Goal: Task Accomplishment & Management: Manage account settings

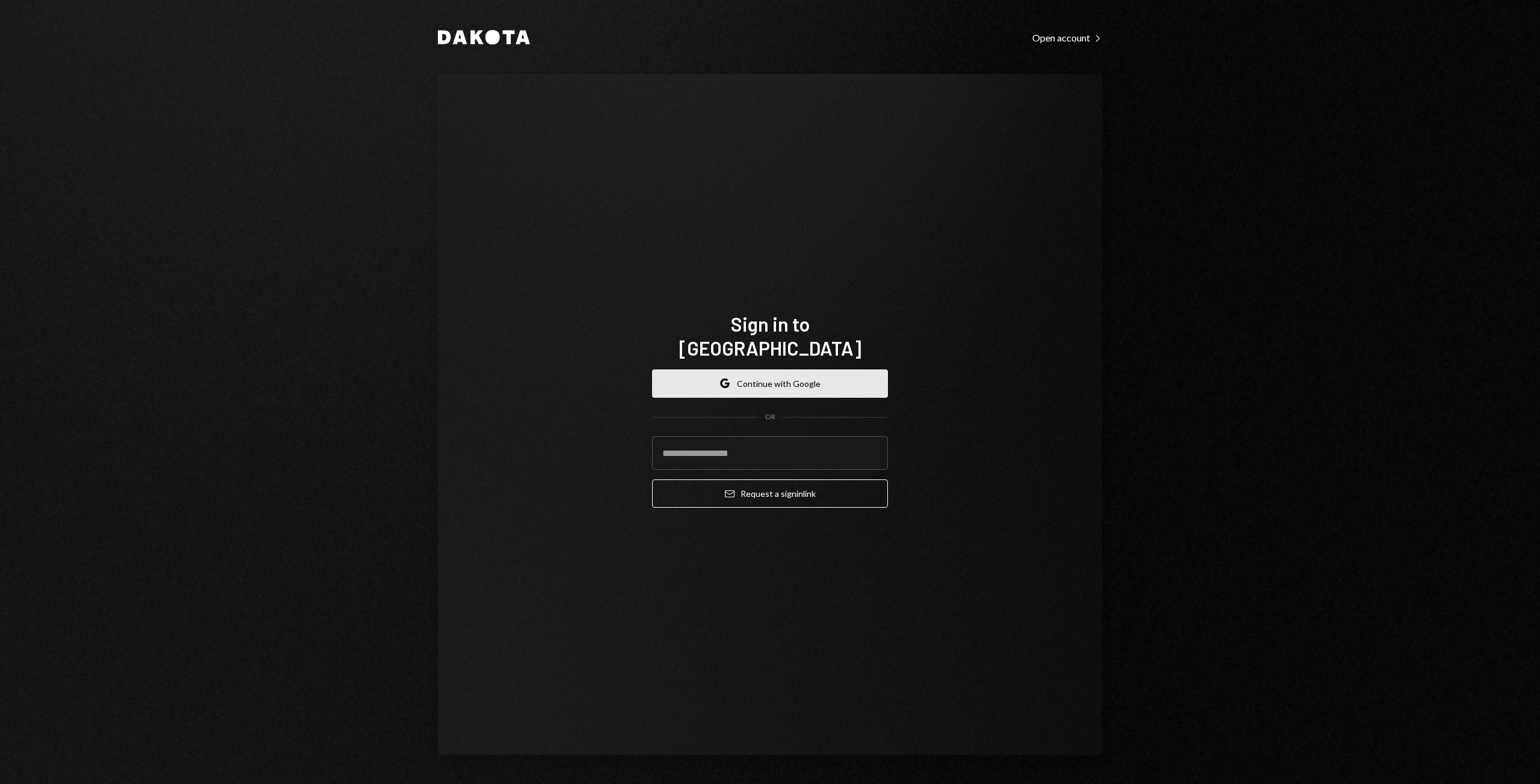
click at [781, 377] on button "Google Continue with Google" at bounding box center [769, 383] width 236 height 28
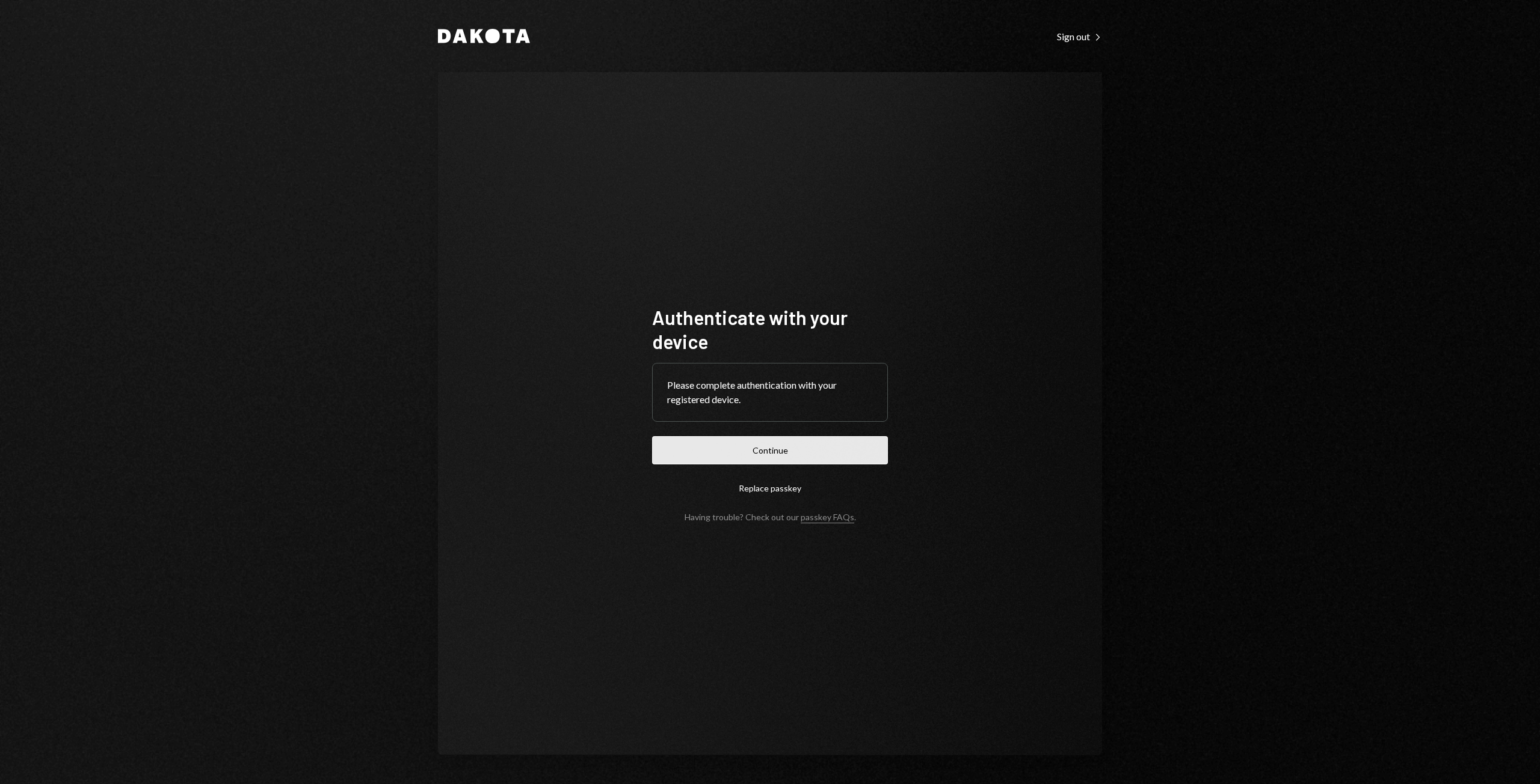
click at [843, 450] on button "Continue" at bounding box center [769, 450] width 236 height 28
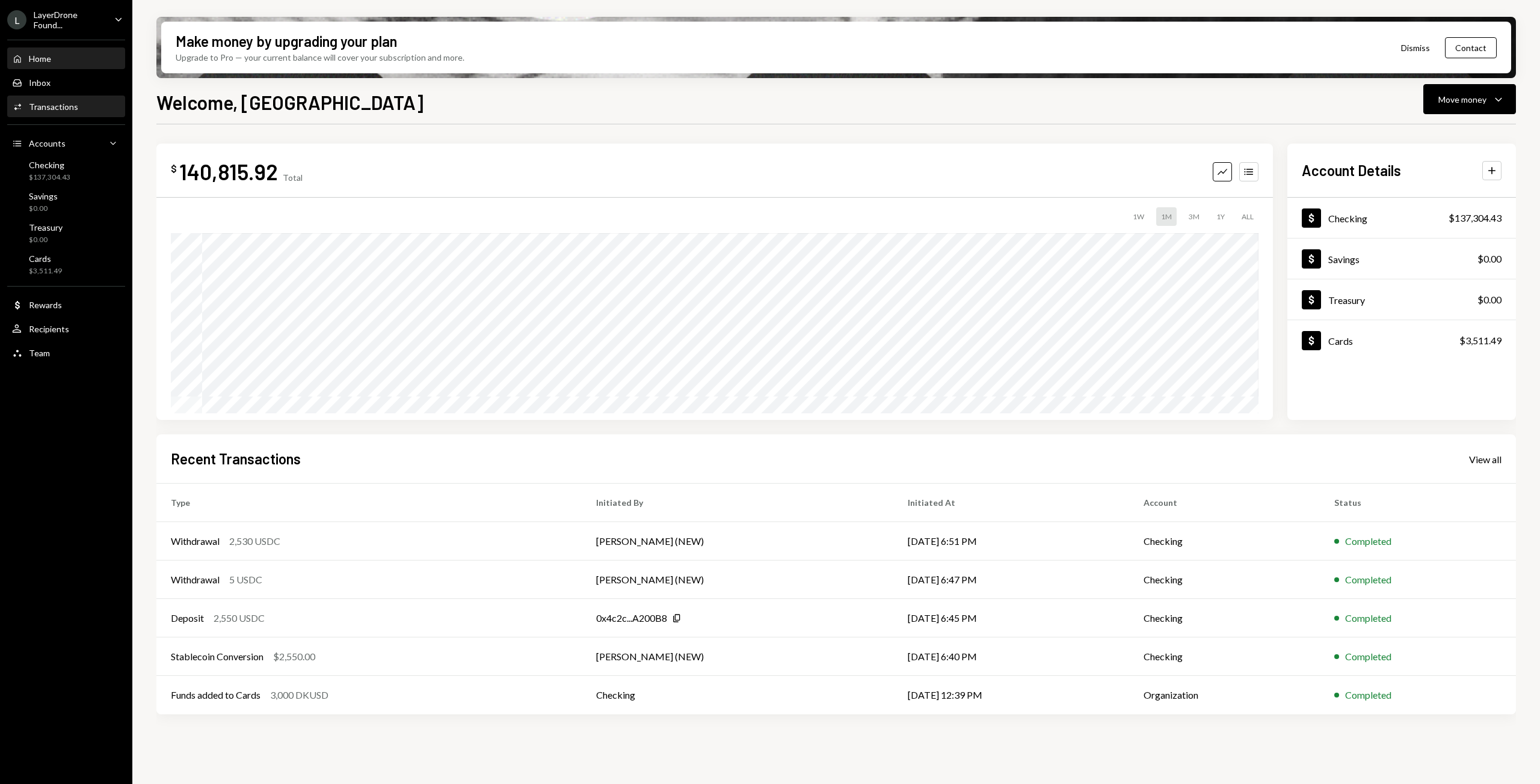
click at [77, 104] on div "Activities Transactions" at bounding box center [66, 107] width 108 height 11
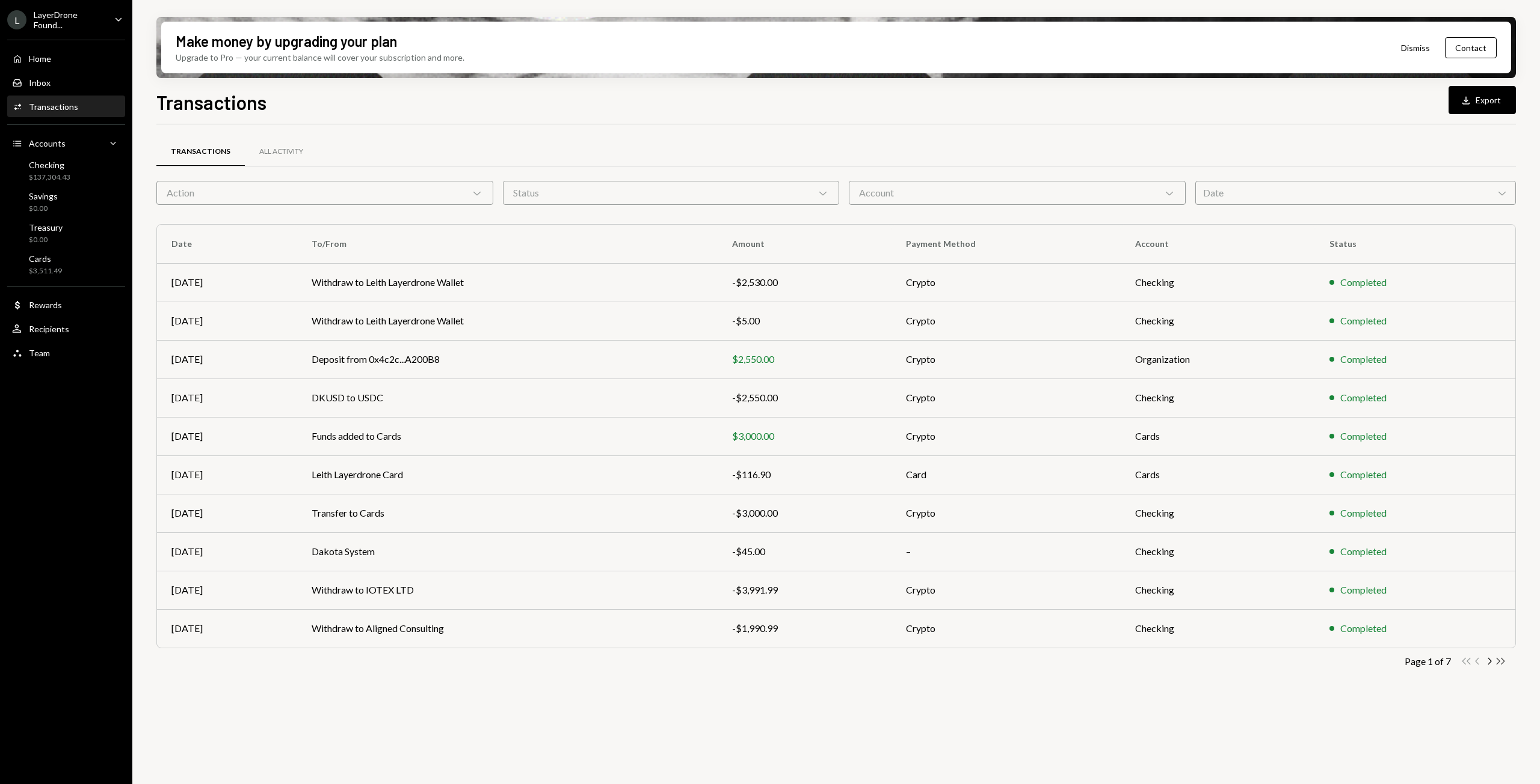
click at [1500, 660] on icon "Double Arrow Right" at bounding box center [1500, 661] width 12 height 12
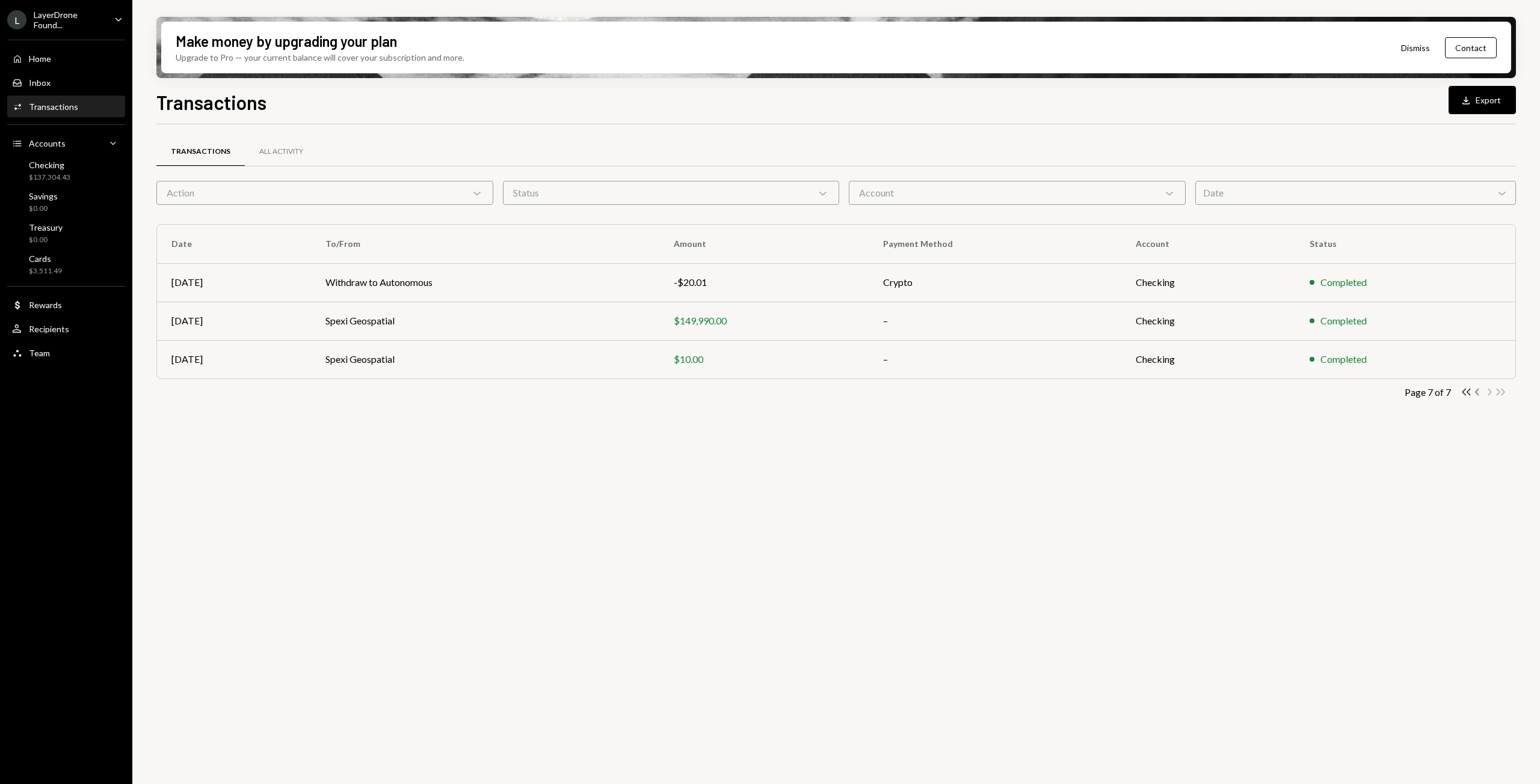
click at [1475, 391] on icon "Chevron Left" at bounding box center [1477, 392] width 12 height 12
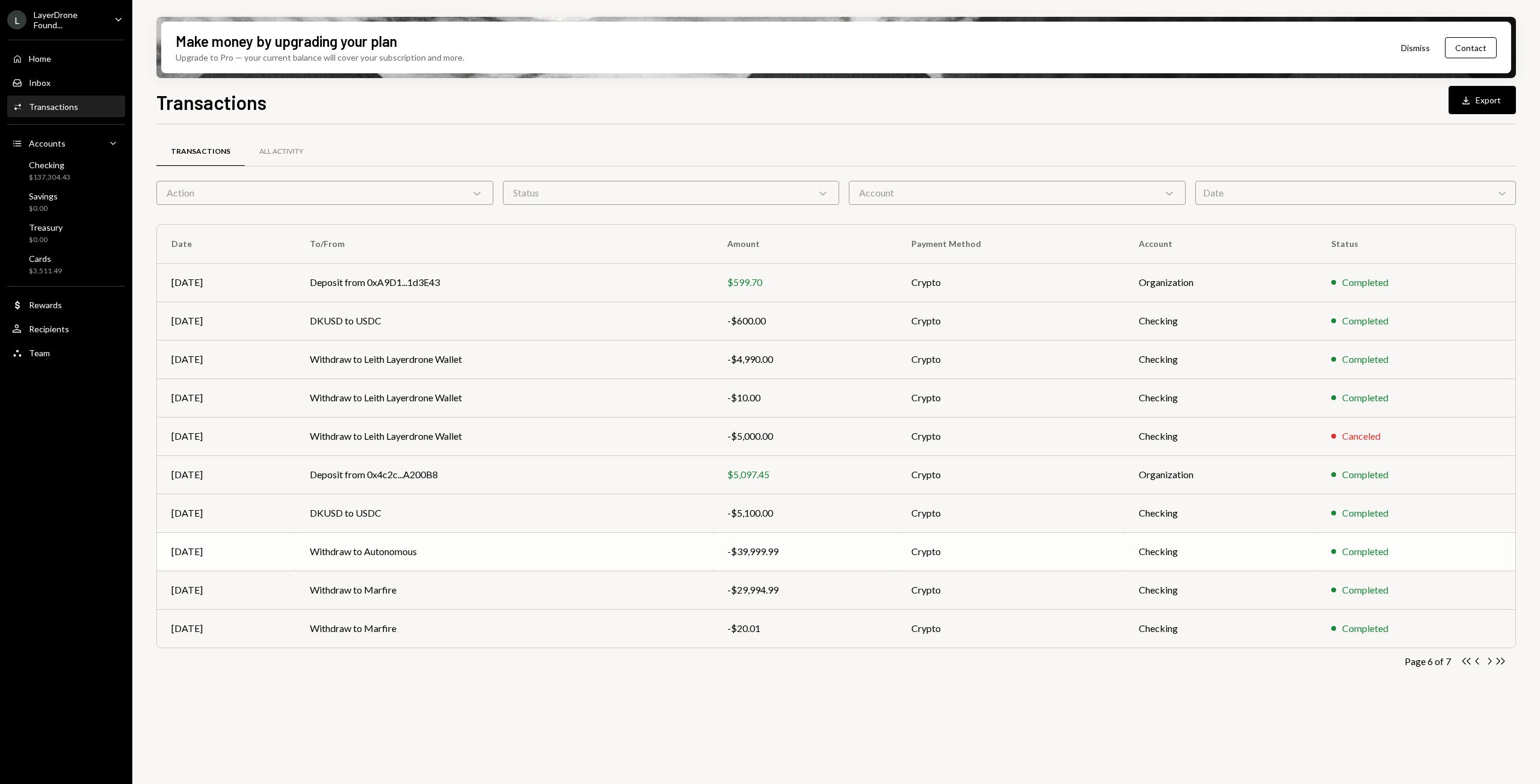
click at [611, 560] on td "Withdraw to Autonomous" at bounding box center [504, 552] width 418 height 39
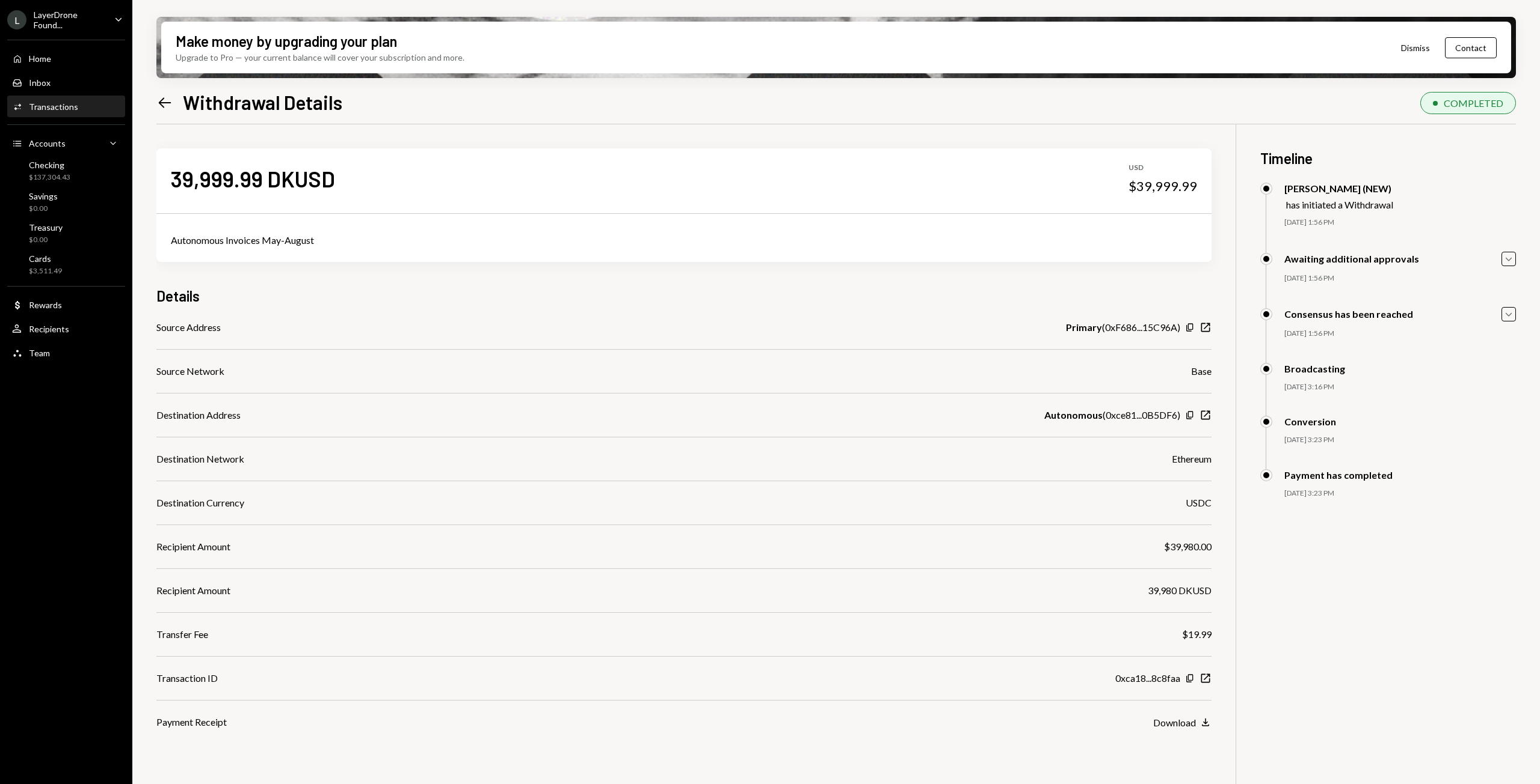
scroll to position [96, 0]
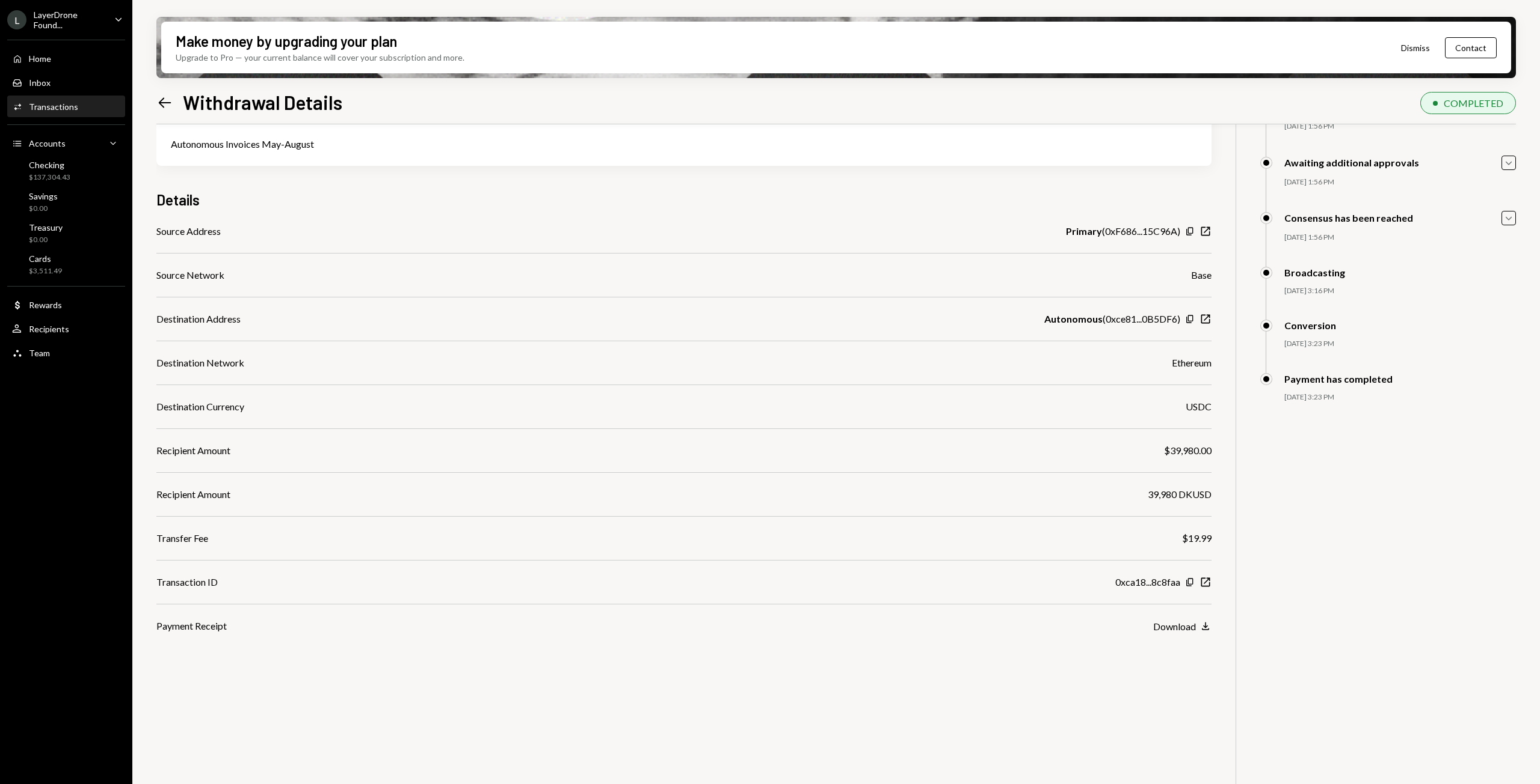
click at [157, 99] on icon "Left Arrow" at bounding box center [164, 102] width 17 height 17
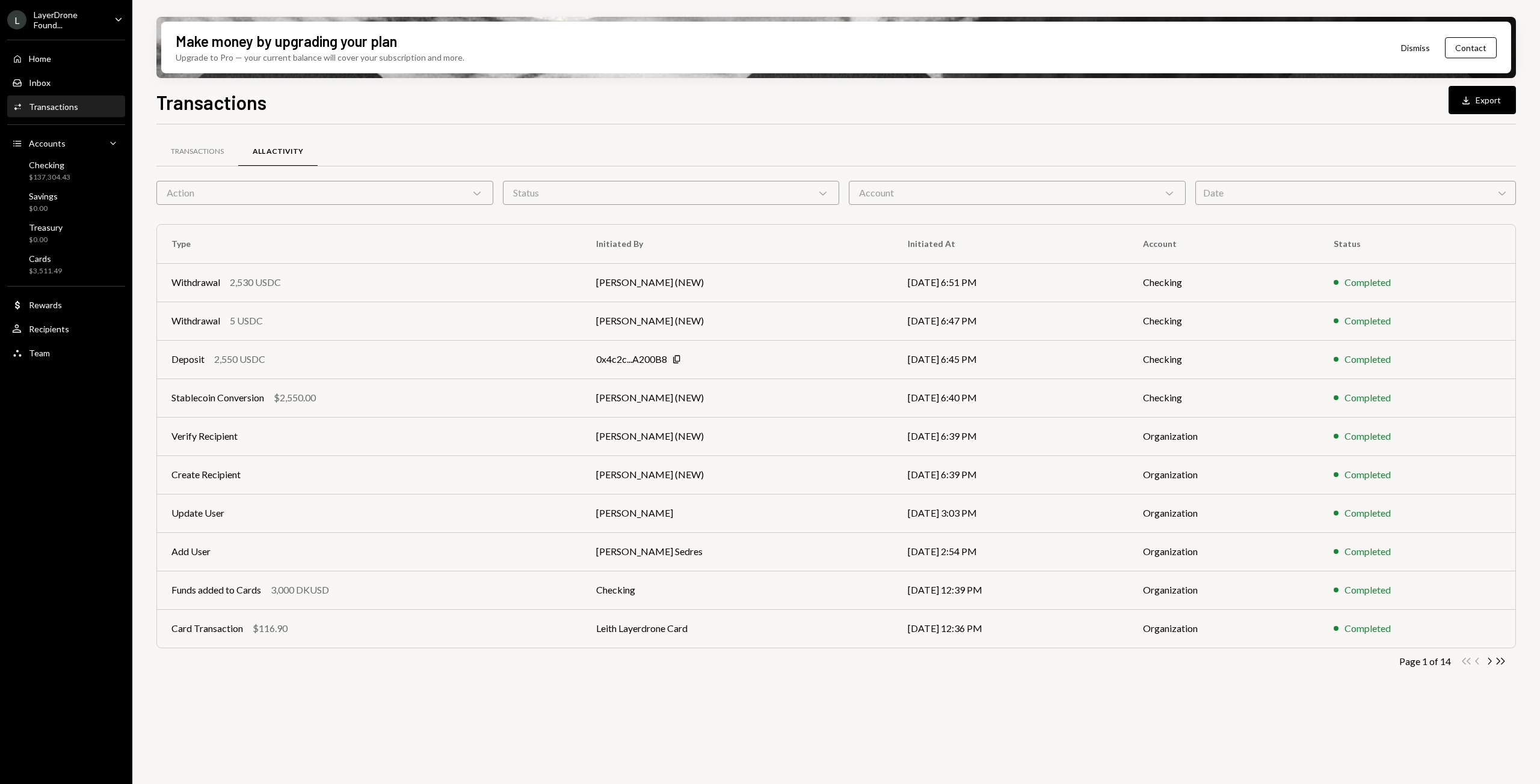
click at [1295, 180] on div "Transactions All Activity" at bounding box center [836, 158] width 1359 height 44
click at [1288, 184] on div "Date Chevron Down" at bounding box center [1355, 192] width 321 height 24
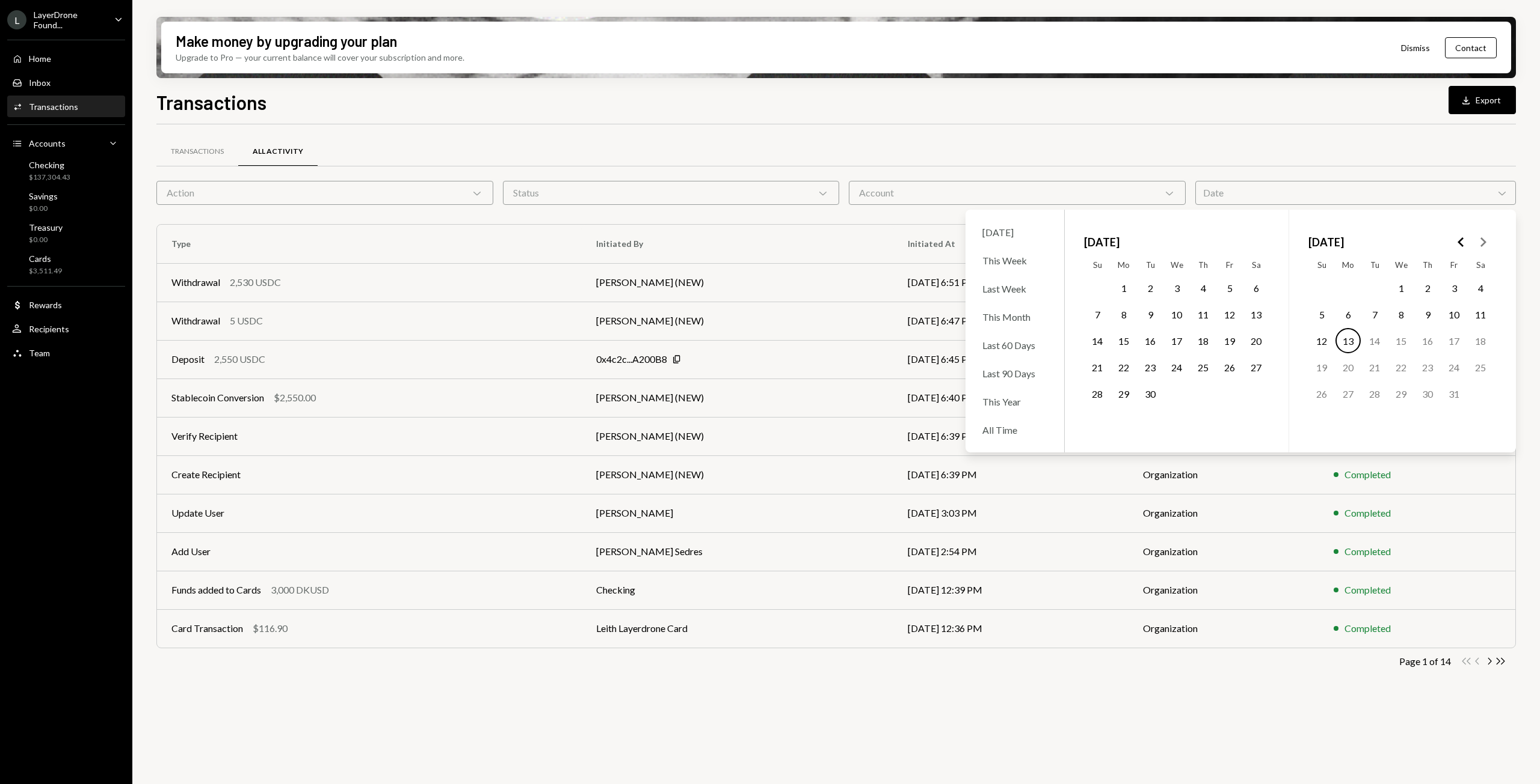
click at [1461, 246] on polygon "Go to the Previous Month" at bounding box center [1460, 242] width 6 height 10
click at [1232, 705] on div "Transactions All Activity Action Chevron Down Status Chevron Down Account Chevr…" at bounding box center [836, 462] width 1359 height 674
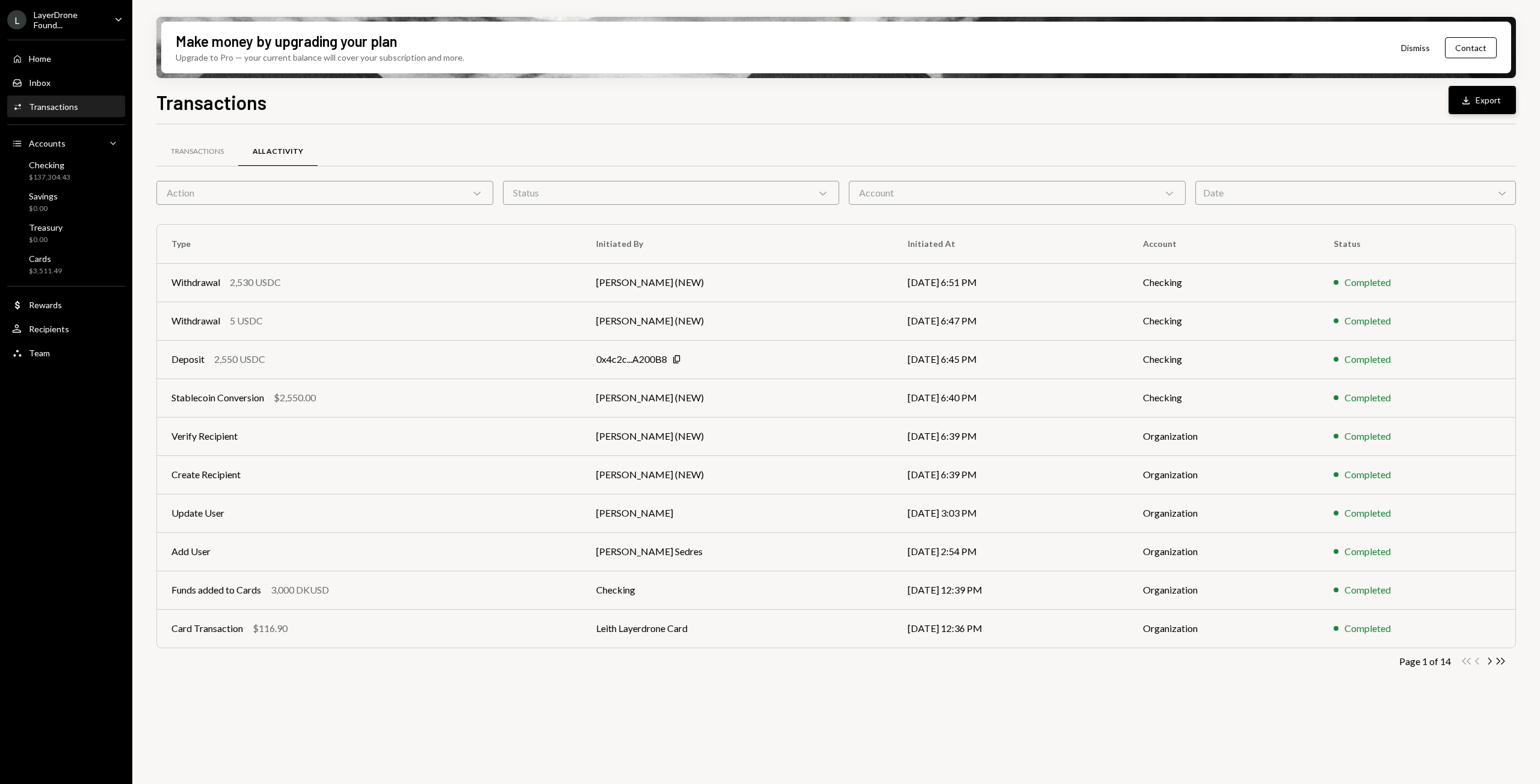
click at [1487, 103] on button "Download Export" at bounding box center [1482, 99] width 68 height 28
click at [197, 155] on div "Transactions" at bounding box center [197, 151] width 53 height 10
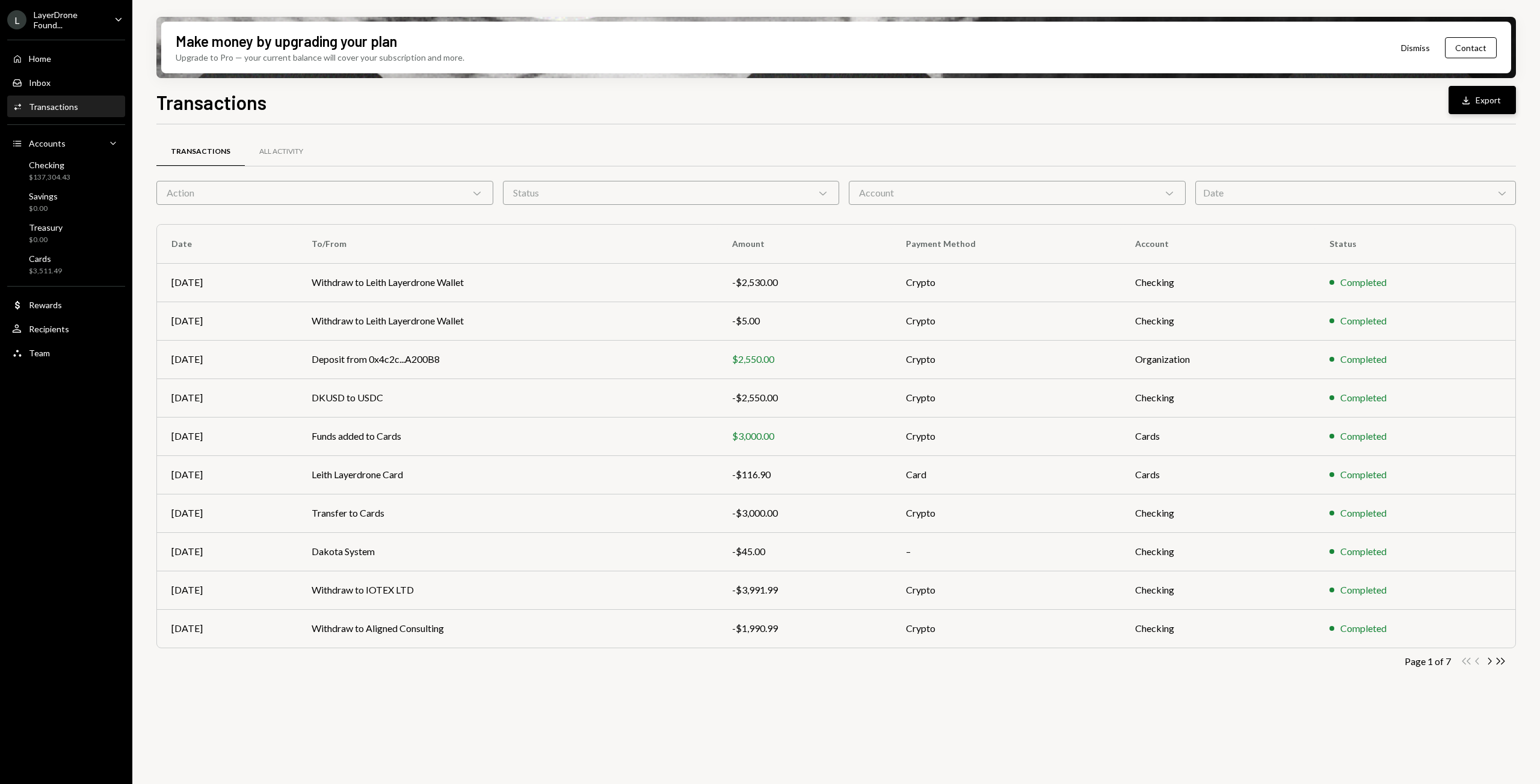
click at [1483, 99] on button "Download Export" at bounding box center [1482, 99] width 68 height 28
click at [1466, 106] on icon "Download" at bounding box center [1465, 99] width 12 height 12
click at [1000, 691] on div "Transactions All Activity Action Chevron Down Status Chevron Down Account Chevr…" at bounding box center [836, 421] width 1359 height 555
